Goal: Navigation & Orientation: Find specific page/section

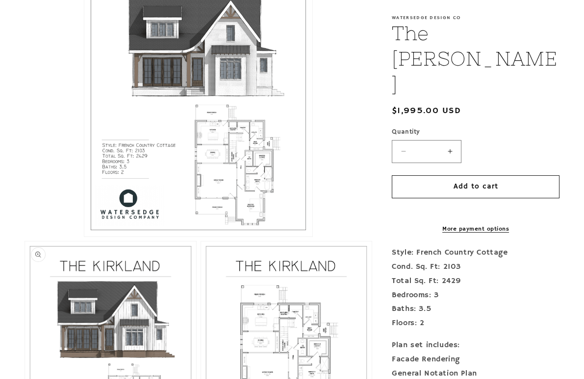
scroll to position [294, 0]
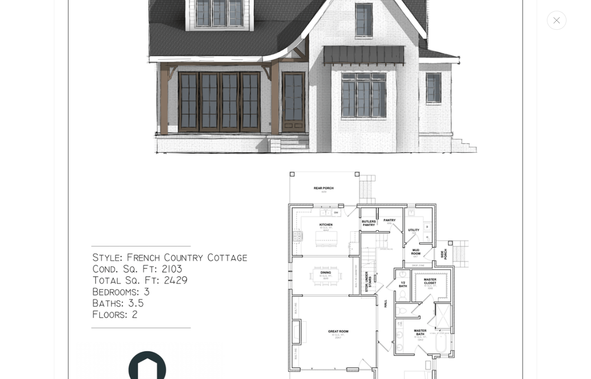
scroll to position [0, 0]
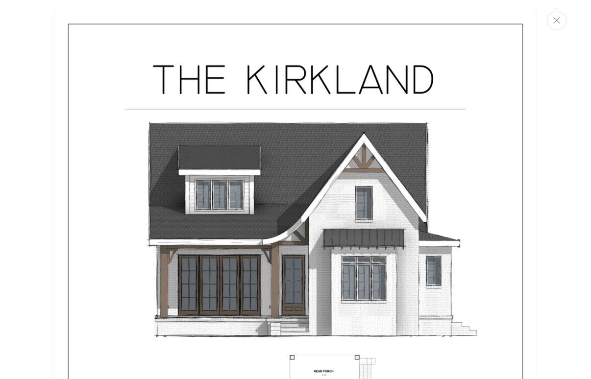
click at [559, 24] on icon "Close" at bounding box center [556, 20] width 7 height 6
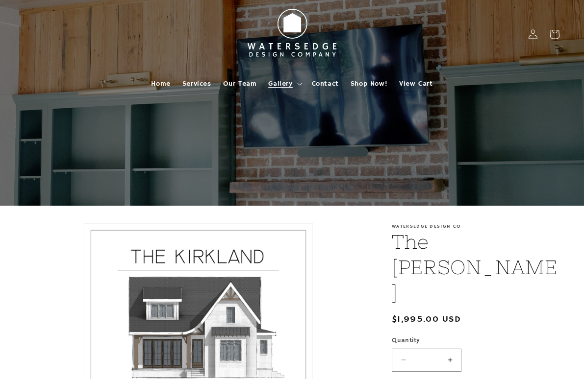
click at [279, 82] on span "Gallery" at bounding box center [280, 83] width 24 height 9
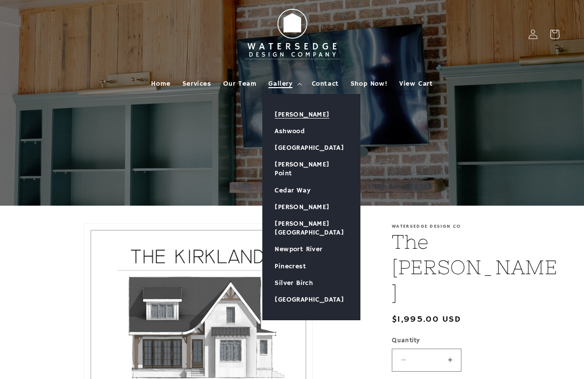
click at [301, 115] on link "[PERSON_NAME]" at bounding box center [311, 114] width 97 height 17
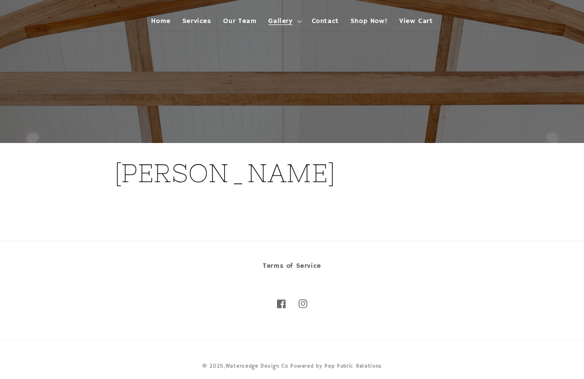
scroll to position [20, 0]
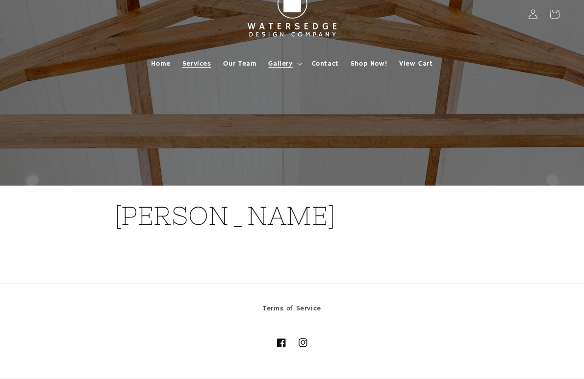
click at [194, 63] on span "Services" at bounding box center [196, 63] width 29 height 9
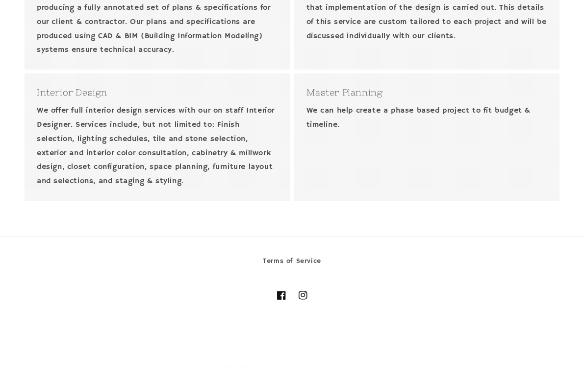
scroll to position [519, 0]
